Goal: Check status

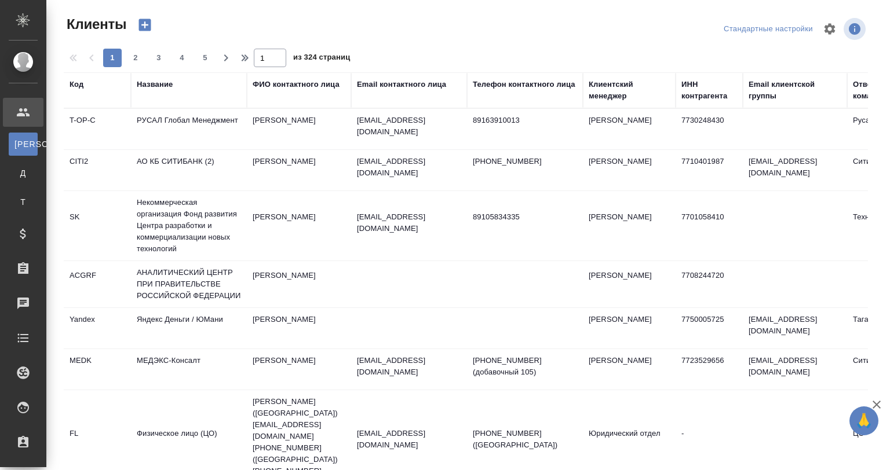
select select "RU"
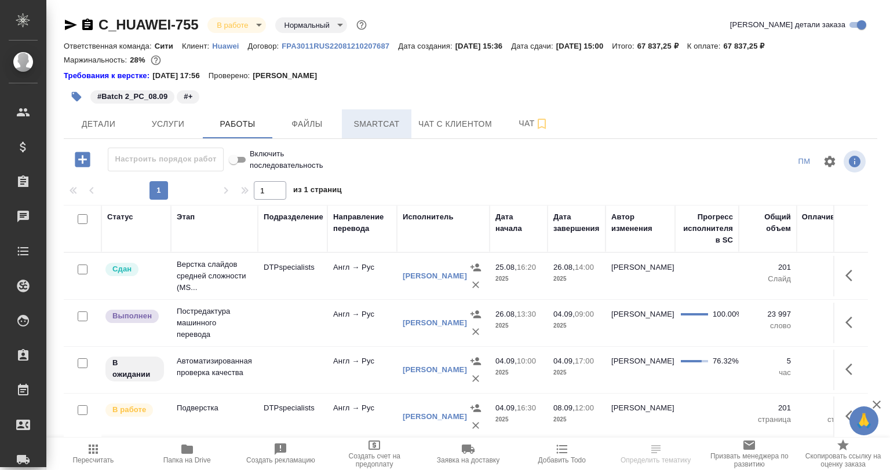
click at [382, 130] on span "Smartcat" at bounding box center [377, 124] width 56 height 14
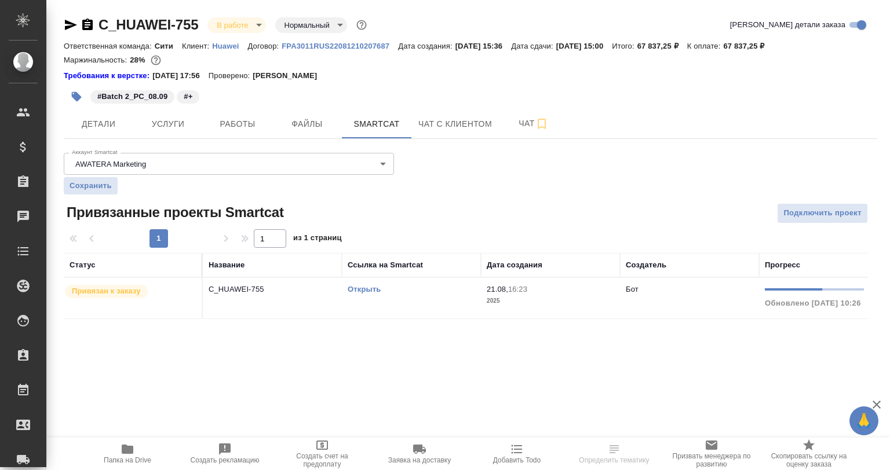
click at [358, 290] on link "Открыть" at bounding box center [363, 289] width 33 height 9
